Goal: Information Seeking & Learning: Learn about a topic

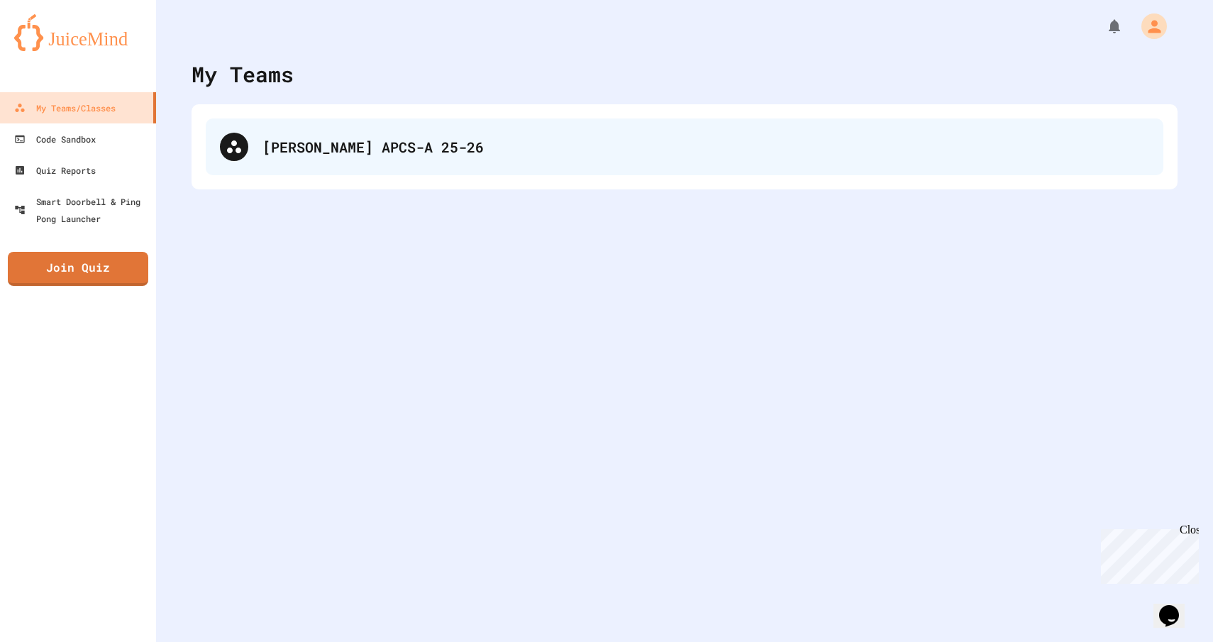
click at [282, 140] on div "[PERSON_NAME] APCS-A 25-26" at bounding box center [706, 146] width 887 height 21
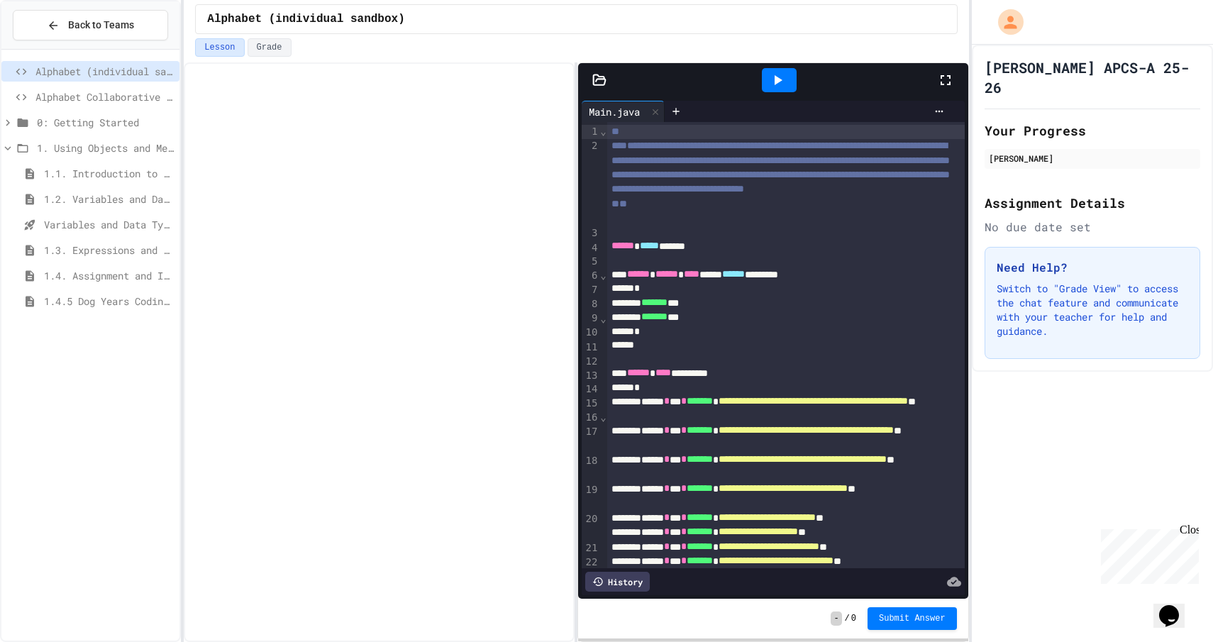
click at [120, 298] on span "1.4.5 Dog Years Coding Challenge" at bounding box center [109, 301] width 130 height 15
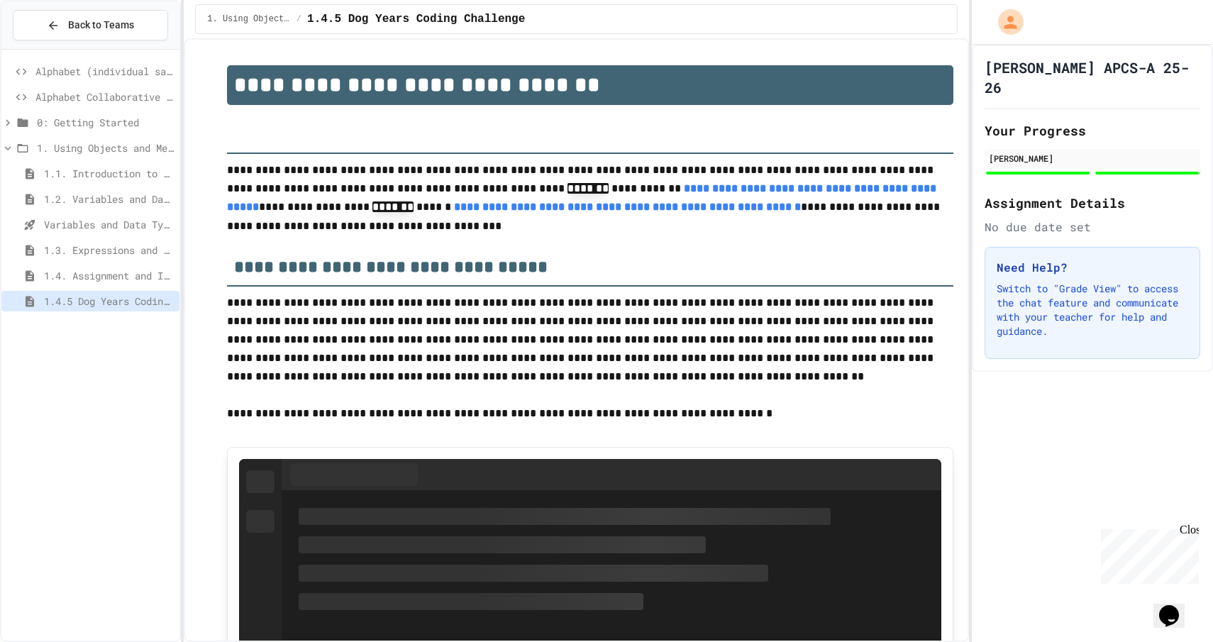
click at [118, 277] on span "1.4. Assignment and Input" at bounding box center [109, 275] width 130 height 15
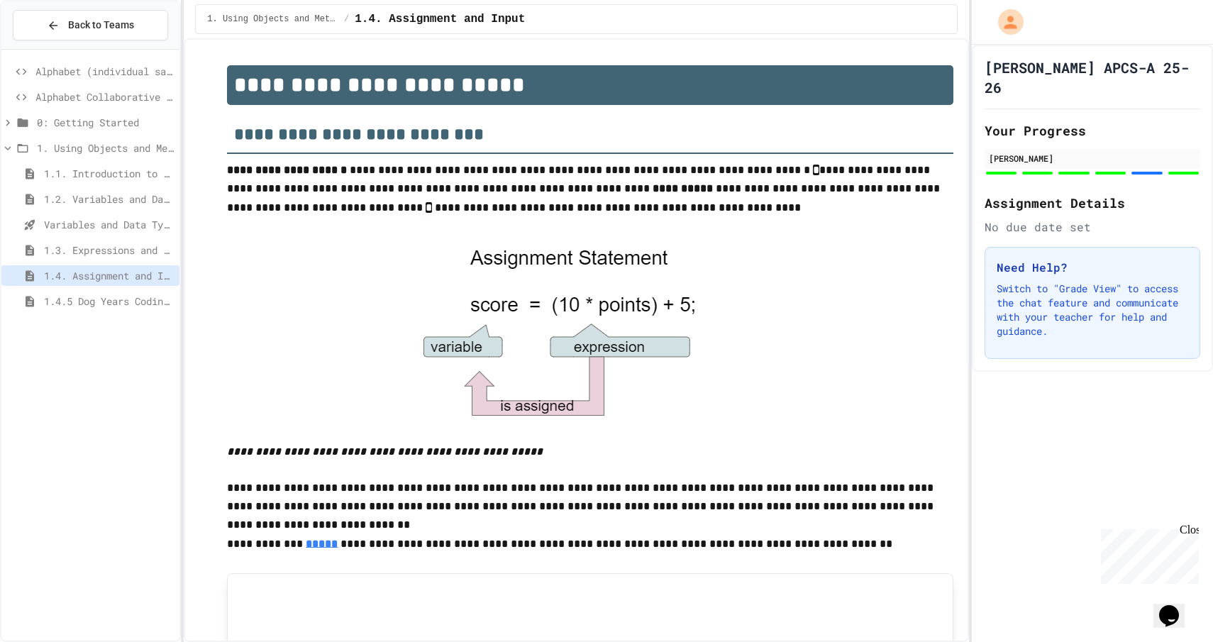
click at [1144, 172] on div at bounding box center [1147, 173] width 31 height 3
click at [1140, 149] on div "[PERSON_NAME]" at bounding box center [1093, 159] width 216 height 20
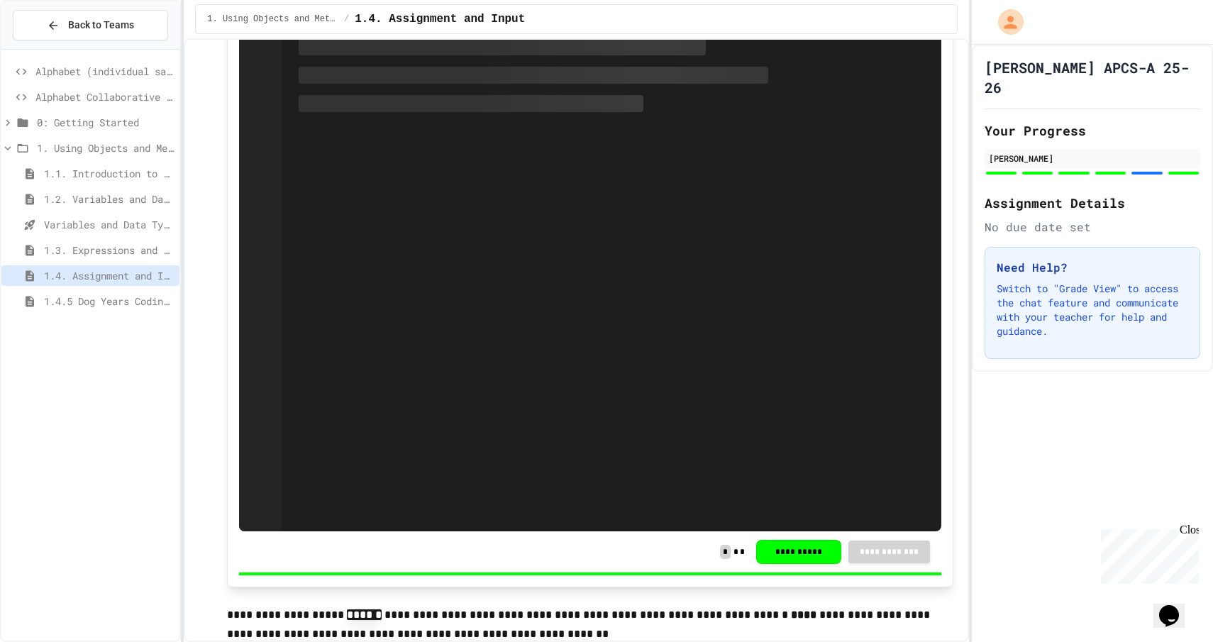
scroll to position [2360, 0]
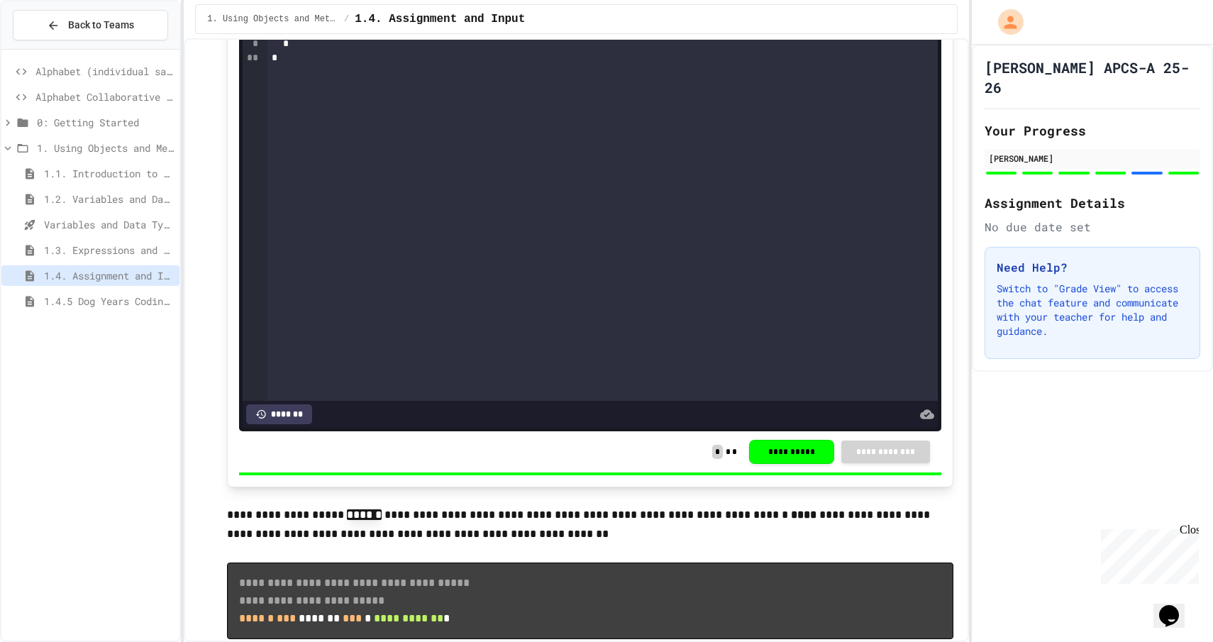
click at [143, 297] on span "1.4.5 Dog Years Coding Challenge" at bounding box center [109, 301] width 130 height 15
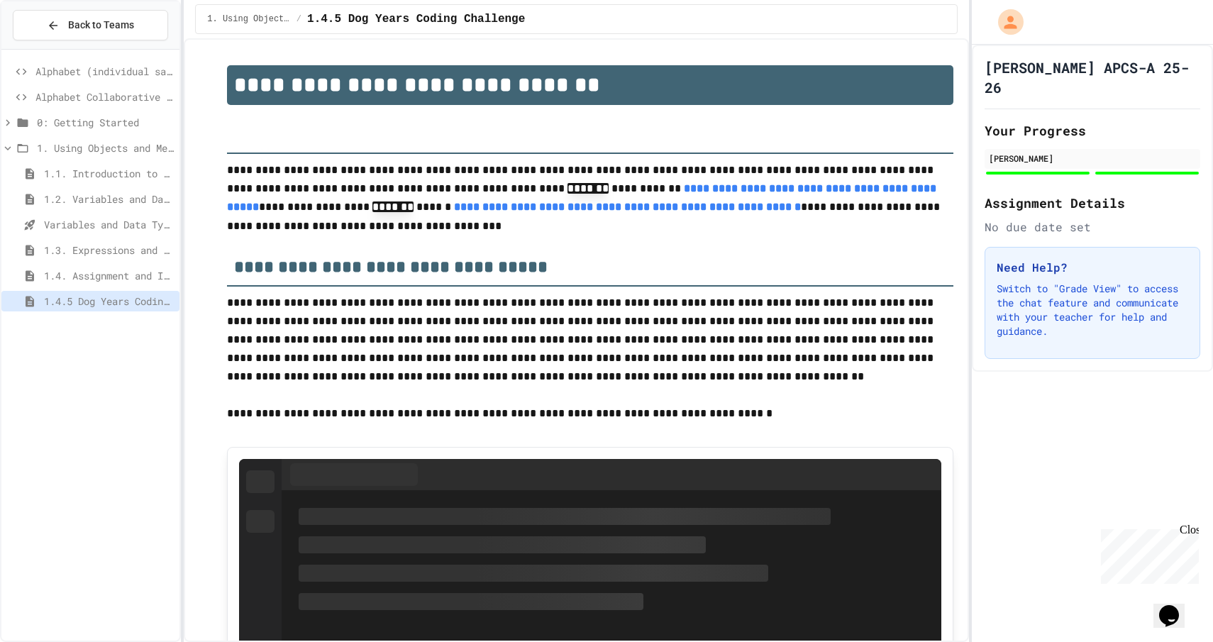
click at [145, 277] on span "1.4. Assignment and Input" at bounding box center [109, 275] width 130 height 15
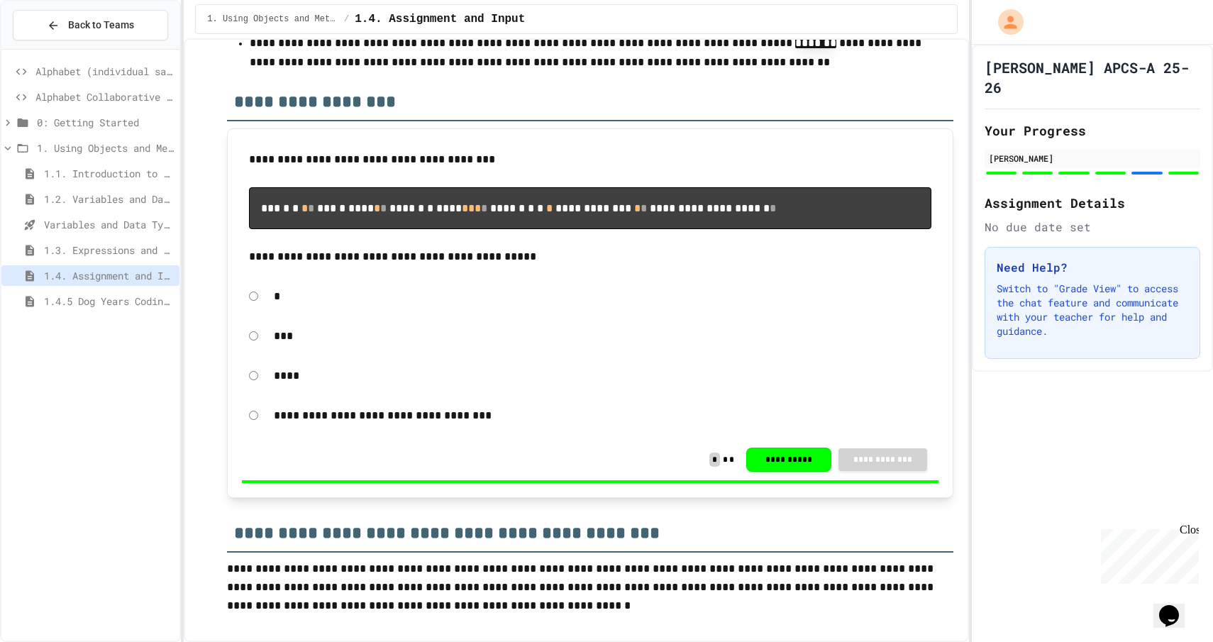
scroll to position [5179, 0]
click at [148, 304] on span "1.4.5 Dog Years Coding Challenge" at bounding box center [109, 301] width 130 height 15
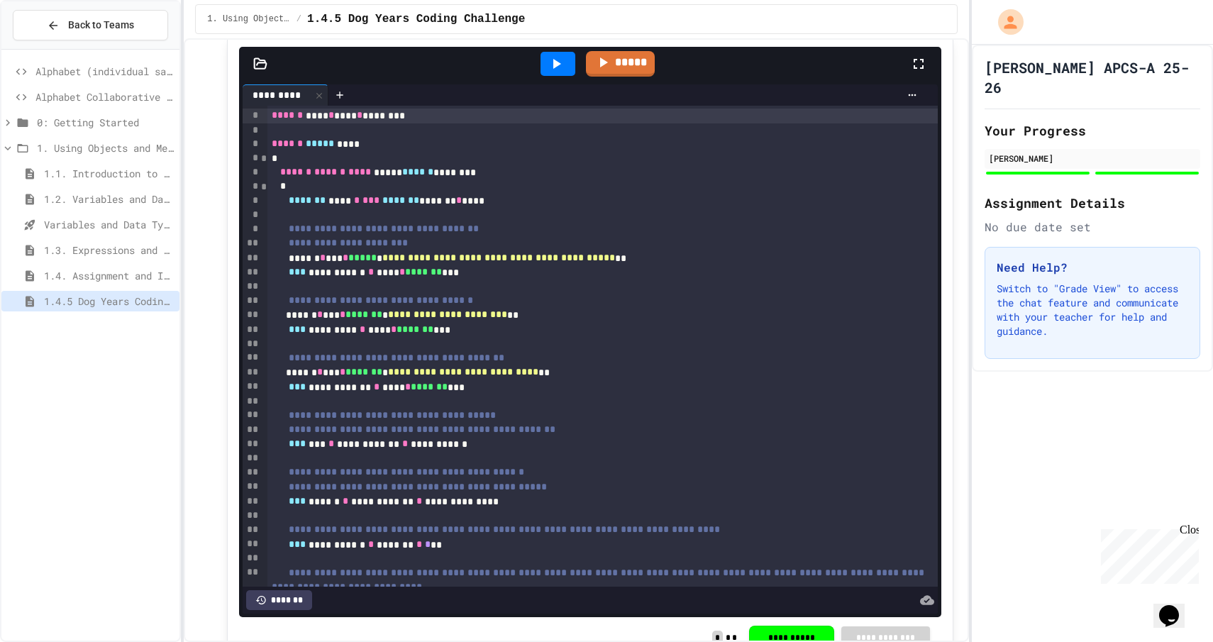
scroll to position [957, 0]
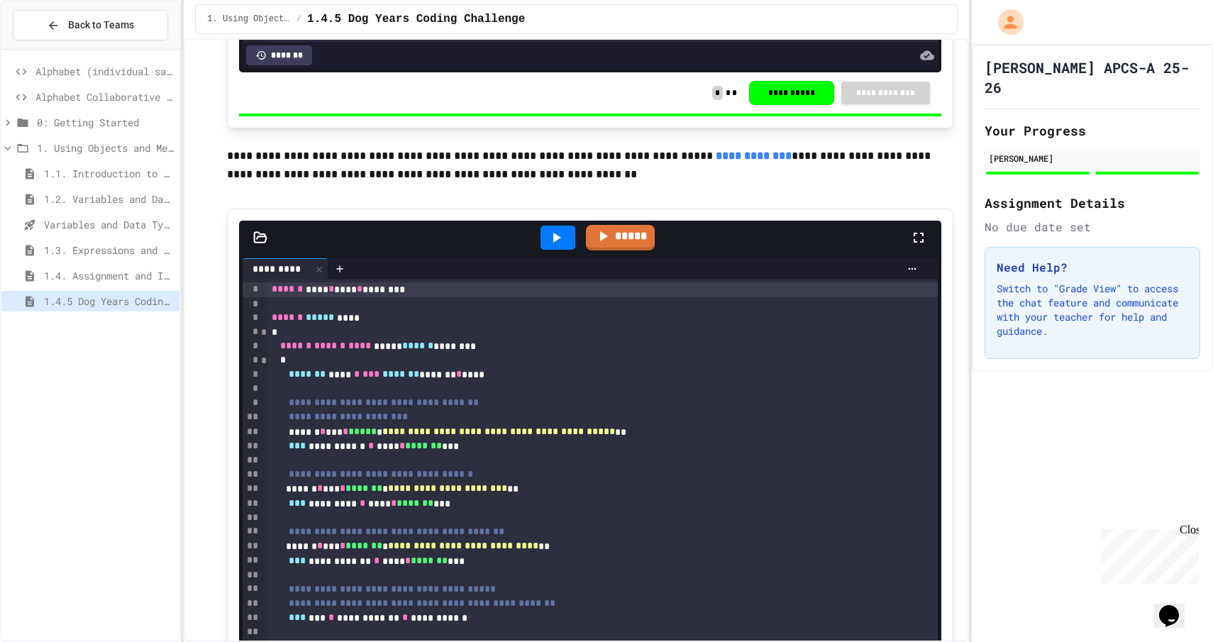
click at [566, 236] on div at bounding box center [558, 238] width 35 height 24
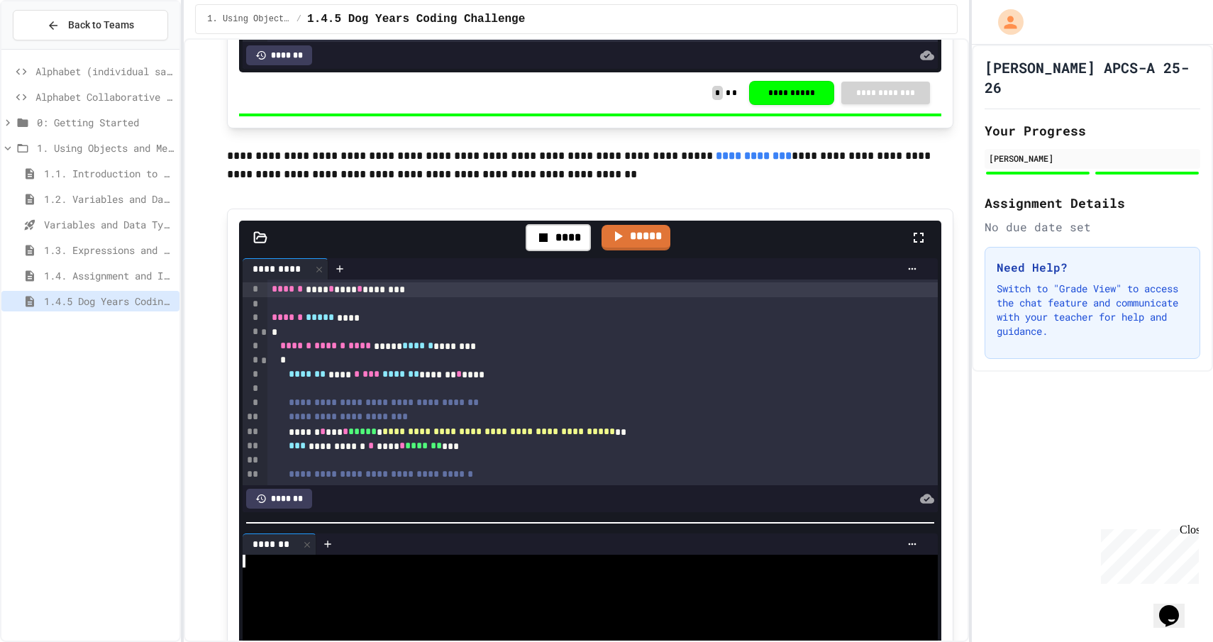
click at [359, 597] on div at bounding box center [584, 599] width 683 height 13
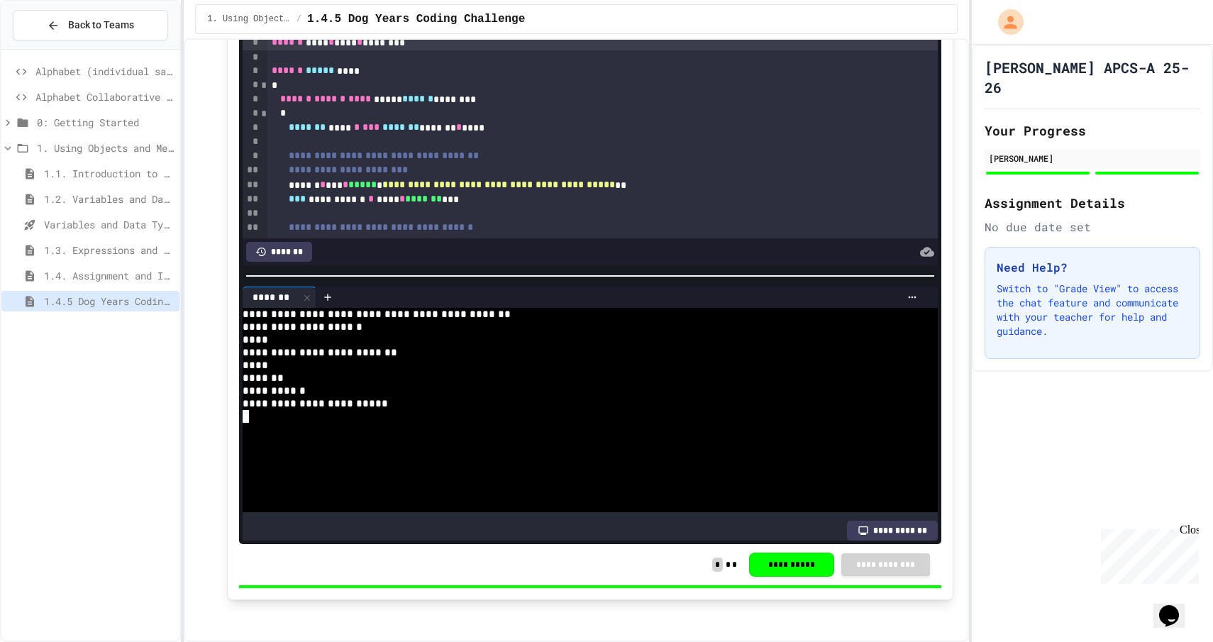
scroll to position [1028, 0]
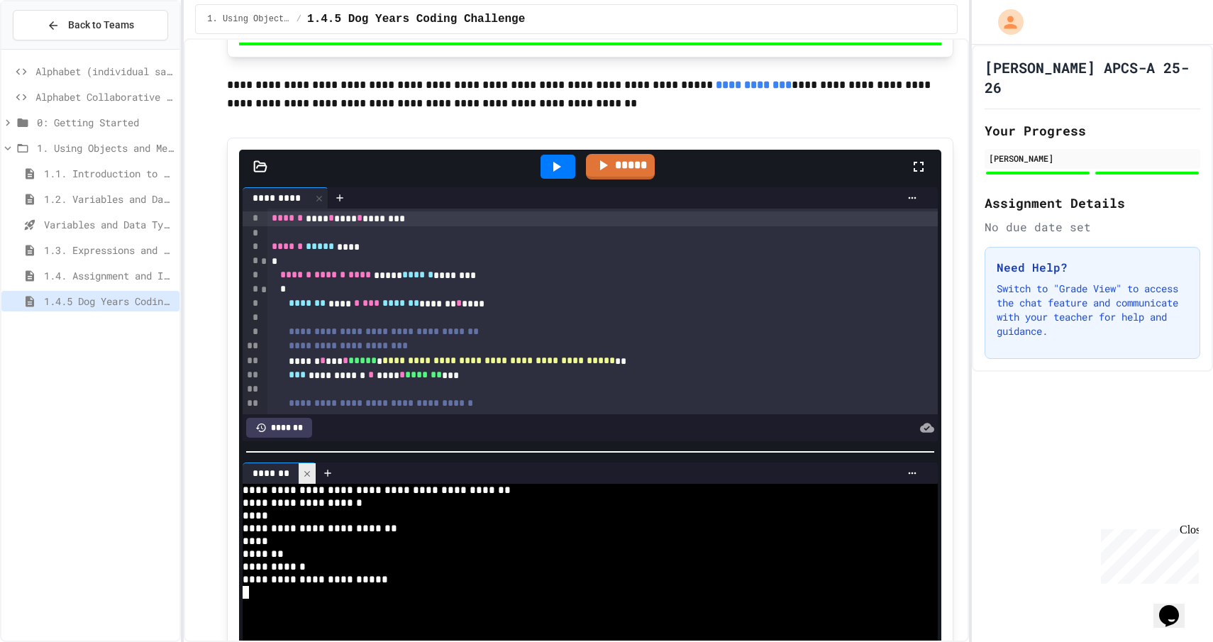
click at [308, 476] on icon at bounding box center [307, 474] width 10 height 10
